Goal: Task Accomplishment & Management: Use online tool/utility

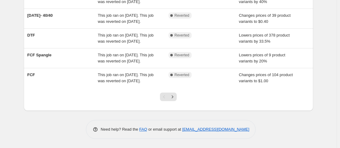
scroll to position [226, 0]
click at [174, 96] on icon "Next" at bounding box center [172, 97] width 6 height 6
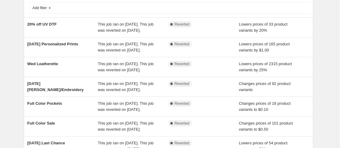
scroll to position [38, 0]
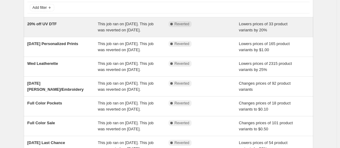
click at [117, 30] on span "This job ran on August 14, 2025. This job was reverted on August 14, 2025." at bounding box center [126, 27] width 56 height 11
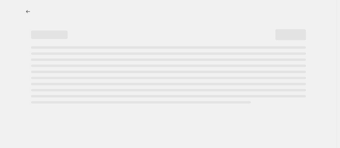
select select "percentage"
select select "no_change"
select select "collection"
select select "product_status"
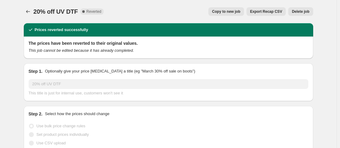
click at [237, 9] on span "Copy to new job" at bounding box center [226, 11] width 28 height 5
select select "percentage"
select select "no_change"
select select "collection"
select select "product_status"
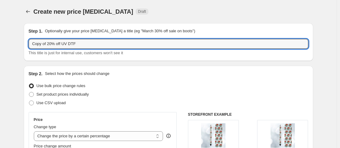
drag, startPoint x: 49, startPoint y: 45, endPoint x: 8, endPoint y: 56, distance: 41.8
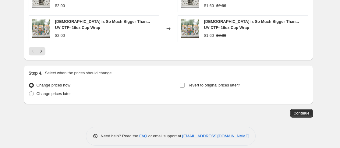
scroll to position [542, 0]
type input "20% off UV DTF"
click at [34, 92] on span at bounding box center [31, 93] width 5 height 5
click at [29, 91] on input "Change prices later" at bounding box center [29, 91] width 0 height 0
radio input "true"
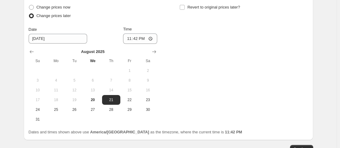
scroll to position [619, 0]
click at [127, 39] on input "23:42" at bounding box center [140, 38] width 34 height 10
type input "00:00"
click at [183, 6] on input "Revert to original prices later?" at bounding box center [182, 7] width 5 height 5
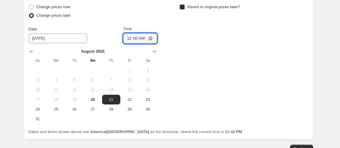
checkbox input "true"
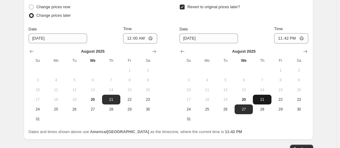
click at [263, 101] on span "21" at bounding box center [261, 99] width 13 height 5
type input "8/21/2025"
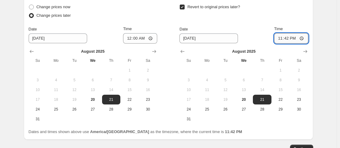
click at [287, 38] on input "23:42" at bounding box center [291, 38] width 34 height 10
type input "23:59"
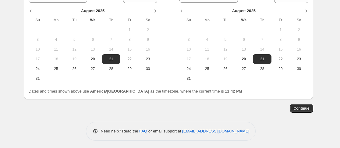
scroll to position [662, 0]
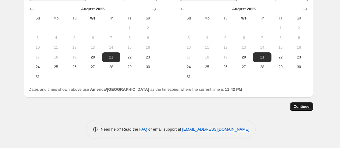
click at [308, 106] on span "Continue" at bounding box center [301, 106] width 16 height 5
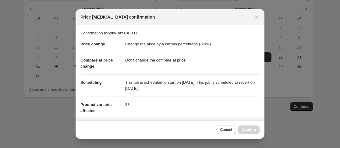
scroll to position [113, 0]
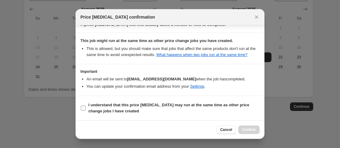
click at [85, 109] on input "I understand that this price change job may run at the same time as other price…" at bounding box center [83, 108] width 5 height 5
checkbox input "true"
click at [253, 132] on button "Confirm" at bounding box center [248, 129] width 21 height 9
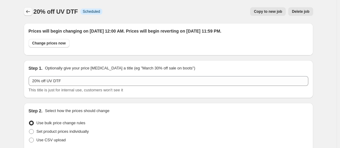
click at [28, 10] on icon "Price change jobs" at bounding box center [28, 12] width 6 height 6
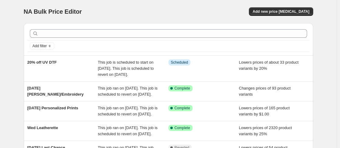
click at [155, 6] on div "NA Bulk Price Editor. This page is ready NA Bulk Price Editor Add new price cha…" at bounding box center [168, 11] width 289 height 23
